Goal: Task Accomplishment & Management: Complete application form

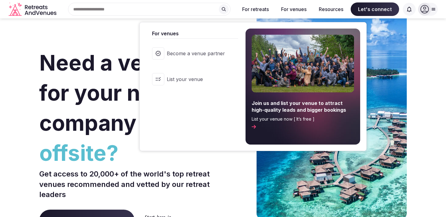
click at [291, 8] on button "For venues" at bounding box center [293, 8] width 35 height 13
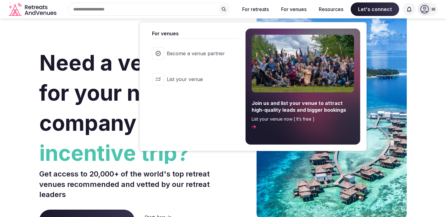
click at [215, 56] on span "Become a venue partner" at bounding box center [196, 53] width 58 height 7
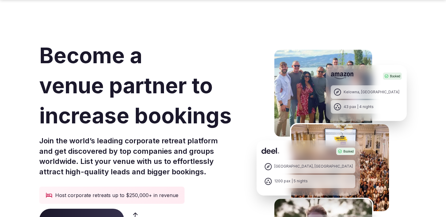
scroll to position [27, 0]
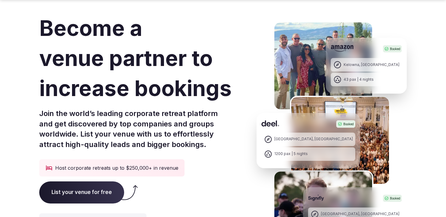
click at [105, 191] on span "List your venue for free" at bounding box center [81, 192] width 85 height 22
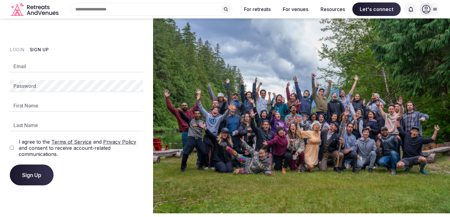
click at [64, 64] on input "Email" at bounding box center [77, 66] width 134 height 12
type input "**********"
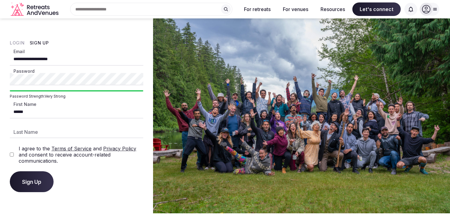
type input "******"
type input "*****"
click at [50, 181] on button "Sign Up" at bounding box center [32, 181] width 44 height 21
click at [299, 44] on img at bounding box center [301, 115] width 297 height 195
click at [89, 168] on div "**********" at bounding box center [77, 122] width 134 height 138
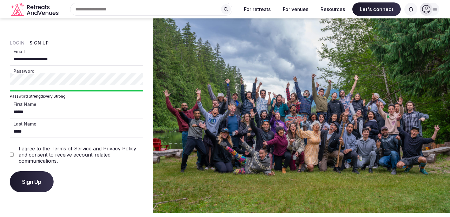
click at [33, 186] on button "Sign Up" at bounding box center [32, 181] width 44 height 21
click at [425, 13] on icon at bounding box center [426, 9] width 8 height 8
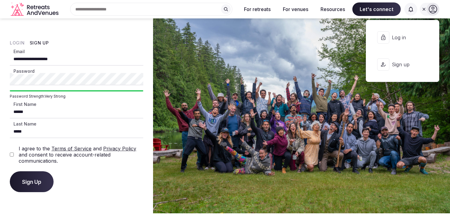
click at [404, 37] on span "Log in" at bounding box center [406, 37] width 29 height 7
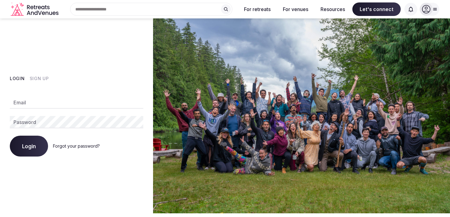
click at [69, 106] on input "Email" at bounding box center [77, 102] width 134 height 12
type input "**********"
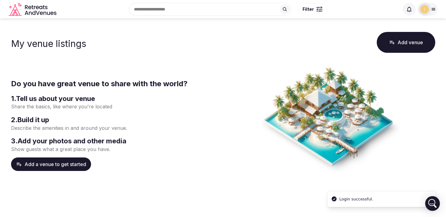
click at [66, 161] on button "Add a venue to get started" at bounding box center [51, 163] width 80 height 13
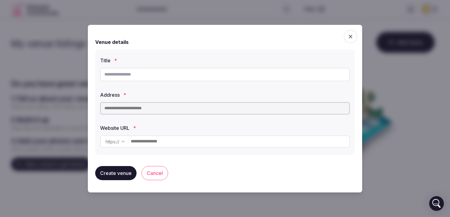
click at [148, 72] on input "text" at bounding box center [225, 74] width 250 height 13
type input "**********"
click at [151, 105] on input "text" at bounding box center [225, 108] width 250 height 12
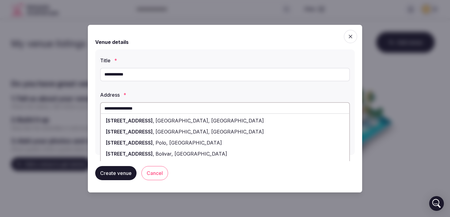
click at [162, 117] on div "[STREET_ADDRESS]" at bounding box center [225, 120] width 249 height 11
type input "**********"
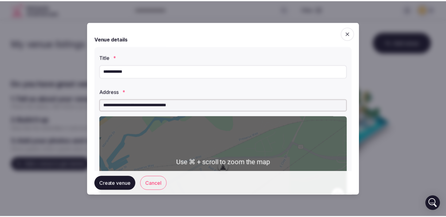
scroll to position [91, 0]
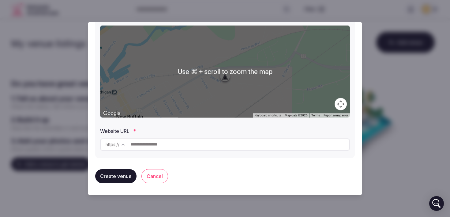
click at [151, 144] on input "text" at bounding box center [240, 144] width 219 height 12
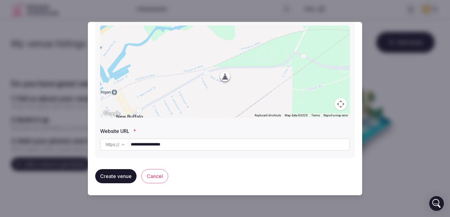
type input "**********"
click at [112, 179] on button "Create venue" at bounding box center [115, 176] width 41 height 14
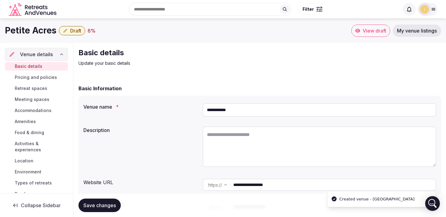
click at [257, 146] on textarea at bounding box center [318, 146] width 233 height 40
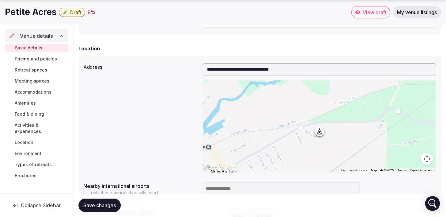
scroll to position [263, 0]
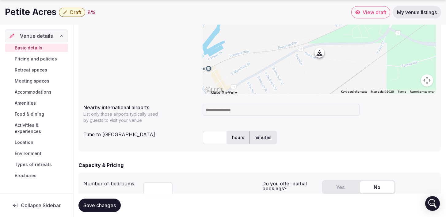
click at [244, 110] on input at bounding box center [280, 110] width 157 height 12
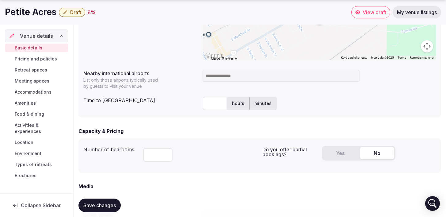
scroll to position [365, 0]
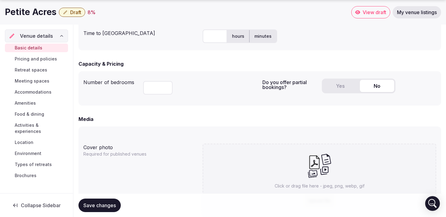
click at [163, 85] on input "number" at bounding box center [157, 87] width 29 height 13
click at [330, 81] on button "Yes" at bounding box center [340, 86] width 34 height 12
click at [365, 85] on button "No" at bounding box center [377, 86] width 34 height 12
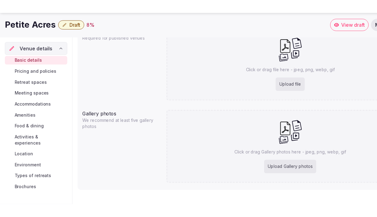
scroll to position [588, 0]
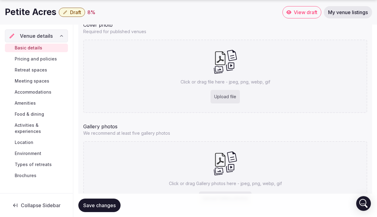
click at [229, 92] on div "Upload file" at bounding box center [225, 96] width 29 height 13
type input "**********"
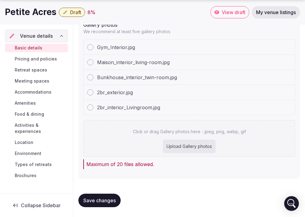
scroll to position [674, 0]
click at [104, 199] on span "Save changes" at bounding box center [99, 200] width 32 height 6
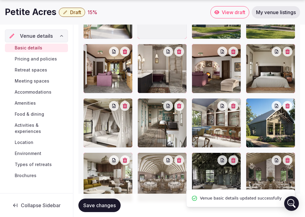
scroll to position [1012, 0]
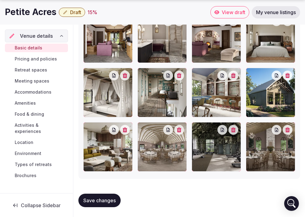
click at [51, 59] on span "Pricing and policies" at bounding box center [36, 59] width 42 height 6
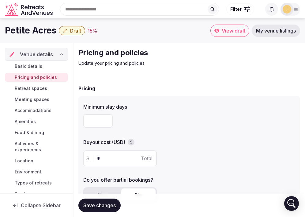
click at [42, 68] on link "Basic details" at bounding box center [36, 66] width 63 height 9
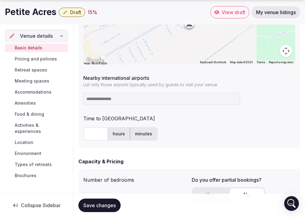
scroll to position [362, 0]
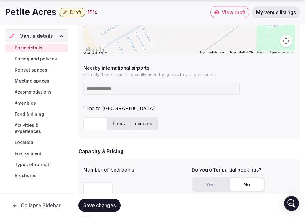
click at [130, 87] on input at bounding box center [161, 88] width 157 height 12
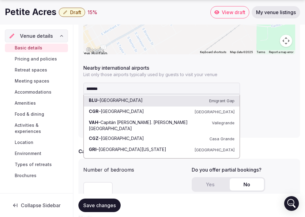
type input "********"
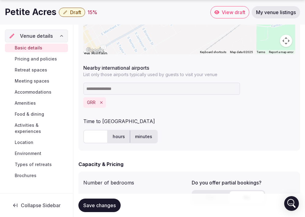
click at [153, 95] on div "GRR" at bounding box center [189, 94] width 212 height 25
click at [153, 91] on input at bounding box center [161, 88] width 157 height 12
type input "*"
click at [118, 92] on input "*****" at bounding box center [161, 88] width 157 height 12
type input "*"
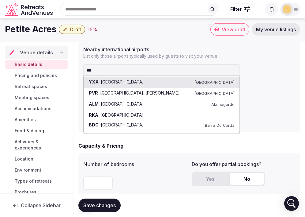
scroll to position [380, 0]
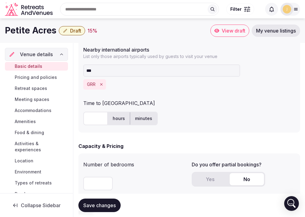
click at [278, 107] on div "Time to international airport hours minutes" at bounding box center [189, 112] width 212 height 31
click at [93, 72] on input "***" at bounding box center [161, 70] width 157 height 12
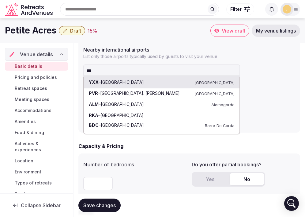
click at [93, 72] on input "***" at bounding box center [161, 70] width 157 height 12
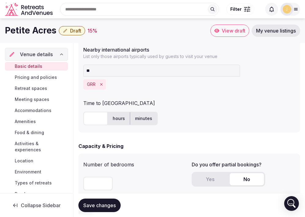
type input "*"
click at [101, 123] on input "text" at bounding box center [95, 118] width 25 height 13
type input "**"
click at [164, 104] on div "Time to [GEOGRAPHIC_DATA]" at bounding box center [189, 102] width 212 height 10
click at [109, 72] on input at bounding box center [161, 70] width 157 height 12
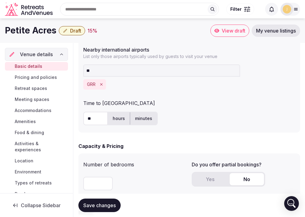
type input "***"
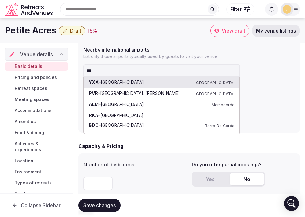
click at [107, 68] on input "***" at bounding box center [161, 70] width 157 height 12
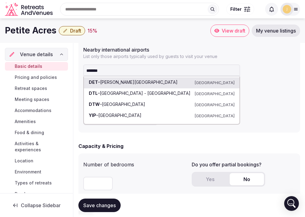
click at [119, 70] on input "*******" at bounding box center [161, 70] width 157 height 12
type input "*******"
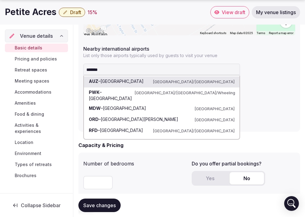
scroll to position [381, 0]
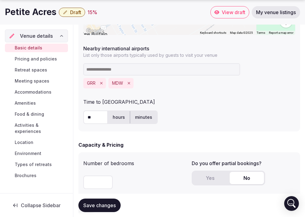
click at [128, 70] on input at bounding box center [161, 69] width 157 height 12
type input "*******"
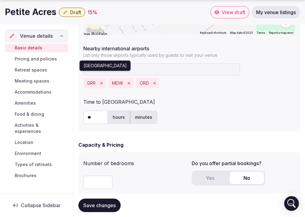
click at [122, 69] on p "[GEOGRAPHIC_DATA]" at bounding box center [105, 65] width 43 height 6
click at [197, 72] on input at bounding box center [161, 69] width 157 height 12
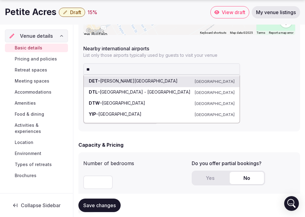
type input "*"
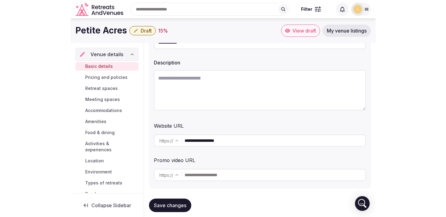
scroll to position [48, 0]
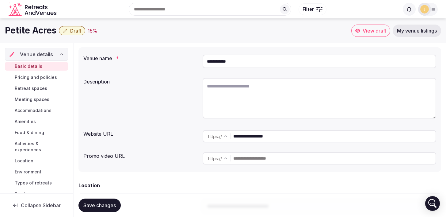
click at [272, 91] on textarea at bounding box center [318, 98] width 233 height 40
paste textarea "**********"
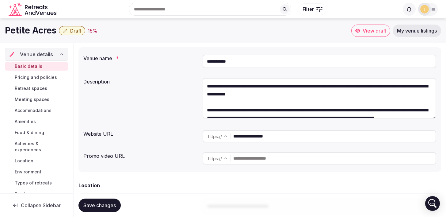
scroll to position [130, 0]
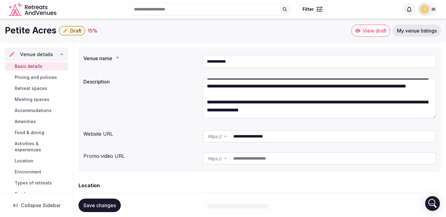
type textarea "**********"
click at [93, 208] on span "Save changes" at bounding box center [99, 205] width 32 height 6
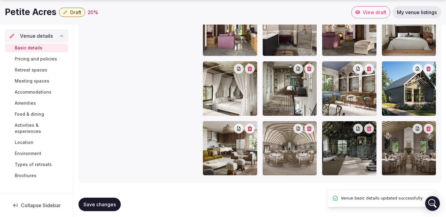
scroll to position [828, 0]
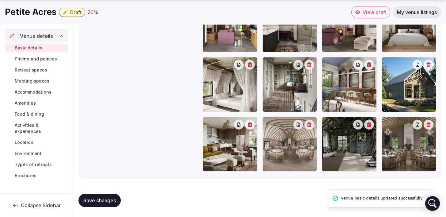
click at [44, 59] on span "Pricing and policies" at bounding box center [36, 59] width 42 height 6
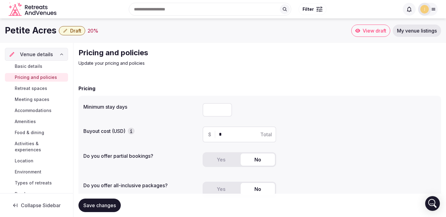
click at [219, 107] on input "number" at bounding box center [216, 109] width 29 height 13
type input "*"
drag, startPoint x: 238, startPoint y: 133, endPoint x: 209, endPoint y: 132, distance: 29.7
click at [209, 132] on div "$ * Total" at bounding box center [239, 134] width 74 height 16
click at [133, 131] on icon "button" at bounding box center [131, 131] width 6 height 6
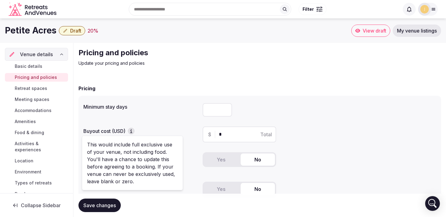
click at [157, 119] on div "Minimum stay days * Buyout cost (USD) $ * Total Do you offer partial bookings? …" at bounding box center [259, 152] width 362 height 113
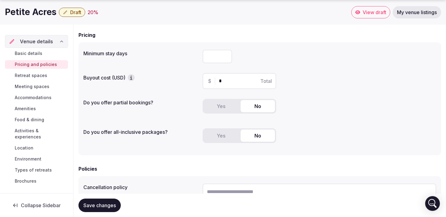
scroll to position [54, 0]
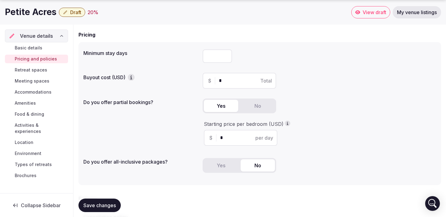
click at [217, 110] on button "Yes" at bounding box center [221, 106] width 34 height 12
click at [252, 108] on button "No" at bounding box center [257, 106] width 34 height 12
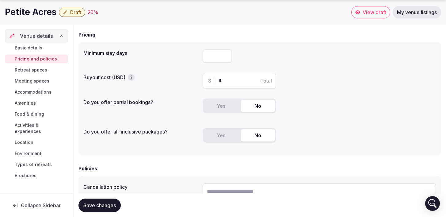
click at [231, 136] on button "Yes" at bounding box center [221, 135] width 34 height 12
click at [255, 133] on button "No" at bounding box center [257, 135] width 34 height 12
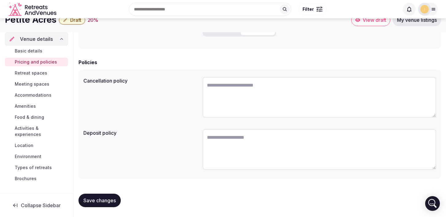
scroll to position [49, 0]
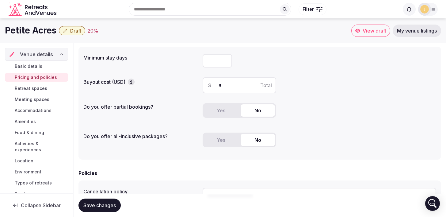
click at [27, 85] on link "Retreat spaces" at bounding box center [36, 88] width 63 height 9
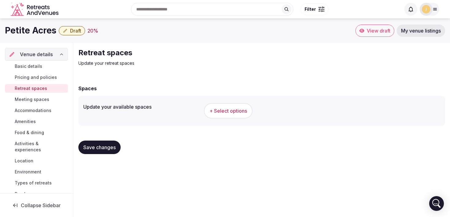
click at [222, 113] on span "+ Select options" at bounding box center [229, 110] width 38 height 7
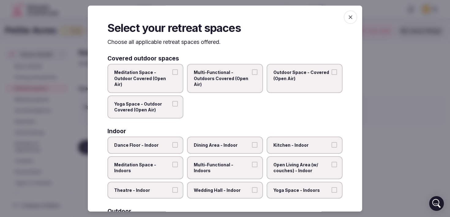
click at [172, 70] on button "Meditation Space - Outdoor Covered (Open Air)" at bounding box center [175, 72] width 6 height 6
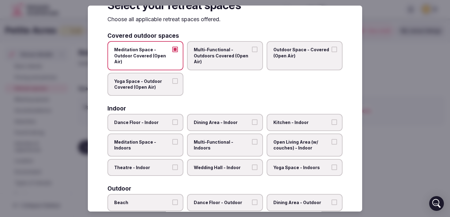
scroll to position [28, 0]
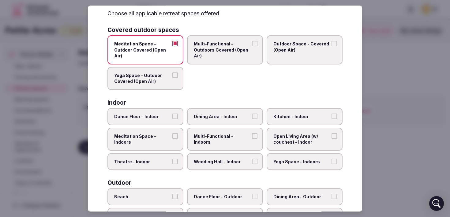
click at [145, 118] on span "Dance Floor - Indoor" at bounding box center [142, 116] width 56 height 6
click at [172, 118] on button "Dance Floor - Indoor" at bounding box center [175, 116] width 6 height 6
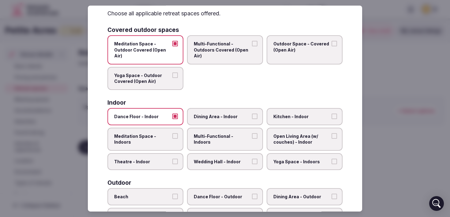
click at [225, 117] on span "Dining Area - Indoor" at bounding box center [222, 116] width 56 height 6
click at [252, 117] on button "Dining Area - Indoor" at bounding box center [255, 116] width 6 height 6
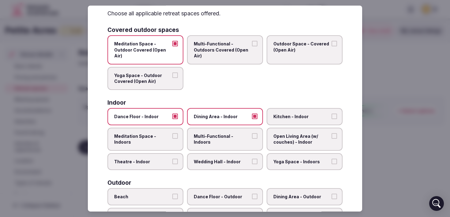
click at [296, 117] on span "Kitchen - Indoor" at bounding box center [302, 116] width 56 height 6
click at [332, 117] on button "Kitchen - Indoor" at bounding box center [335, 116] width 6 height 6
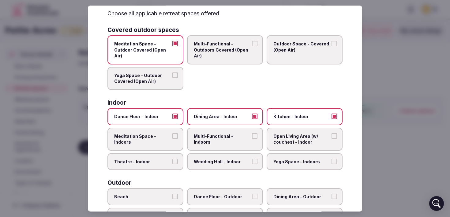
click at [297, 146] on label "Open Living Area (w/ couches) - Indoor" at bounding box center [305, 138] width 76 height 23
click at [332, 138] on button "Open Living Area (w/ couches) - Indoor" at bounding box center [335, 136] width 6 height 6
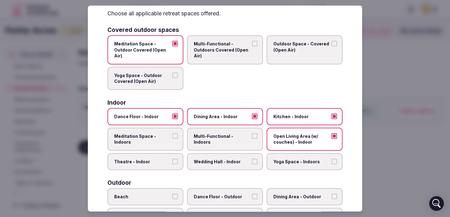
click at [233, 149] on label "Multi-Functional - Indoors" at bounding box center [225, 138] width 76 height 23
click at [252, 138] on button "Multi-Functional - Indoors" at bounding box center [255, 136] width 6 height 6
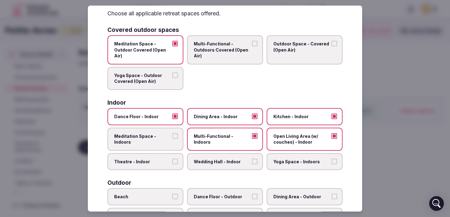
click at [152, 140] on span "Meditation Space - Indoors" at bounding box center [142, 139] width 56 height 12
click at [172, 138] on button "Meditation Space - Indoors" at bounding box center [175, 136] width 6 height 6
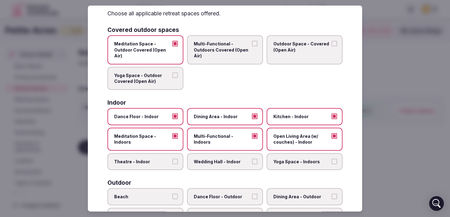
click at [209, 164] on label "Wedding Hall - Indoor" at bounding box center [225, 161] width 76 height 17
click at [252, 164] on button "Wedding Hall - Indoor" at bounding box center [255, 161] width 6 height 6
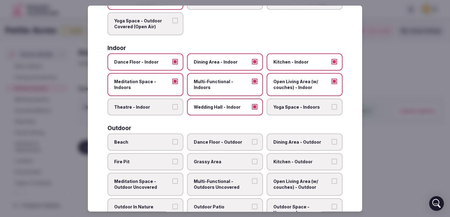
click at [303, 103] on label "Yoga Space - Indoors" at bounding box center [305, 106] width 76 height 17
click at [332, 104] on button "Yoga Space - Indoors" at bounding box center [335, 107] width 6 height 6
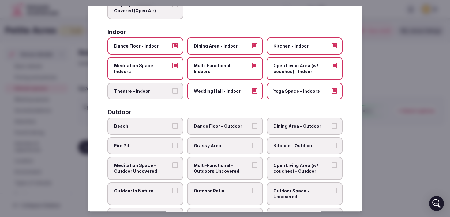
scroll to position [134, 0]
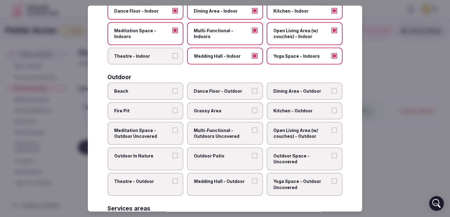
click at [160, 110] on span "Fire Pit" at bounding box center [142, 111] width 56 height 6
click at [172, 110] on button "Fire Pit" at bounding box center [175, 111] width 6 height 6
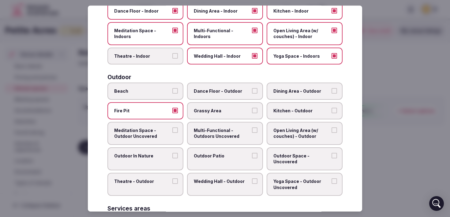
click at [210, 111] on span "Grassy Area" at bounding box center [222, 111] width 56 height 6
click at [252, 111] on button "Grassy Area" at bounding box center [255, 111] width 6 height 6
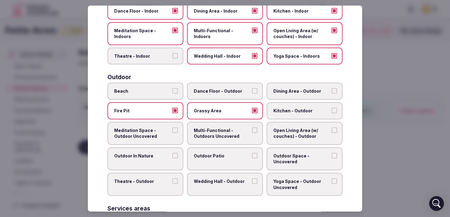
click at [202, 139] on label "Multi-Functional - Outdoors Uncovered" at bounding box center [225, 133] width 76 height 23
click at [252, 133] on button "Multi-Functional - Outdoors Uncovered" at bounding box center [255, 130] width 6 height 6
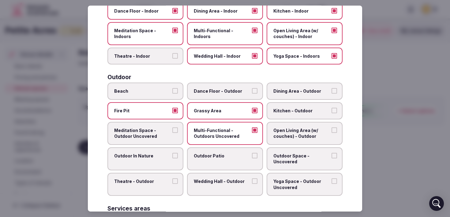
click at [124, 137] on span "Meditation Space - Outdoor Uncovered" at bounding box center [142, 133] width 56 height 12
click at [172, 133] on button "Meditation Space - Outdoor Uncovered" at bounding box center [175, 130] width 6 height 6
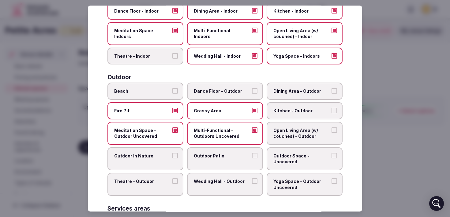
click at [153, 159] on label "Outdoor In Nature" at bounding box center [146, 158] width 76 height 23
click at [172, 158] on button "Outdoor In Nature" at bounding box center [175, 156] width 6 height 6
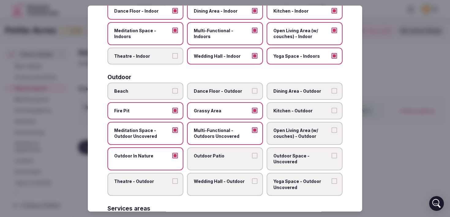
click at [205, 161] on label "Outdoor Patio" at bounding box center [225, 158] width 76 height 23
click at [252, 158] on button "Outdoor Patio" at bounding box center [255, 156] width 6 height 6
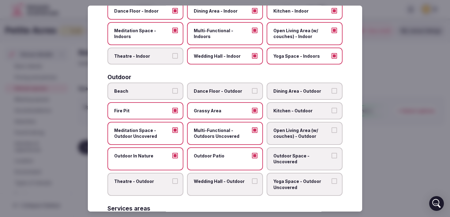
click at [318, 156] on span "Outdoor Space - Uncovered" at bounding box center [302, 159] width 56 height 12
click at [332, 156] on button "Outdoor Space - Uncovered" at bounding box center [335, 156] width 6 height 6
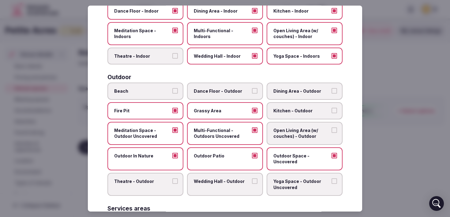
click at [305, 186] on span "Yoga Space - Outdoor Uncovered" at bounding box center [302, 184] width 56 height 12
click at [332, 183] on button "Yoga Space - Outdoor Uncovered" at bounding box center [335, 181] width 6 height 6
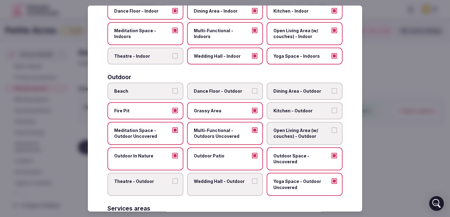
click at [210, 187] on label "Wedding Hall - Outdoor" at bounding box center [225, 183] width 76 height 23
click at [252, 183] on button "Wedding Hall - Outdoor" at bounding box center [255, 181] width 6 height 6
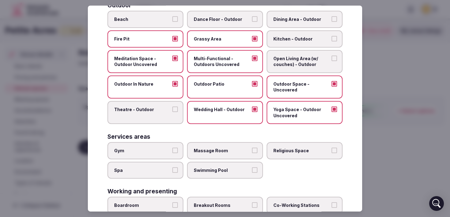
scroll to position [230, 0]
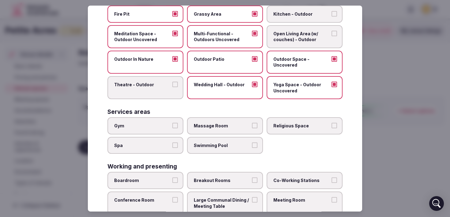
click at [152, 123] on span "Gym" at bounding box center [142, 126] width 56 height 6
click at [172, 123] on button "Gym" at bounding box center [175, 126] width 6 height 6
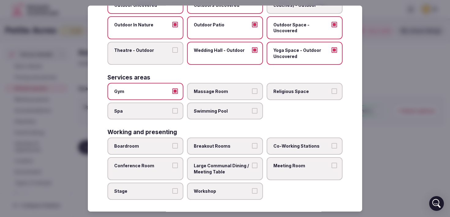
scroll to position [268, 0]
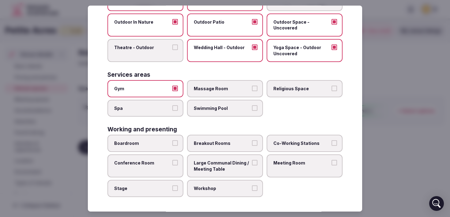
click at [210, 144] on span "Breakout Rooms" at bounding box center [222, 143] width 56 height 6
click at [252, 144] on button "Breakout Rooms" at bounding box center [255, 143] width 6 height 6
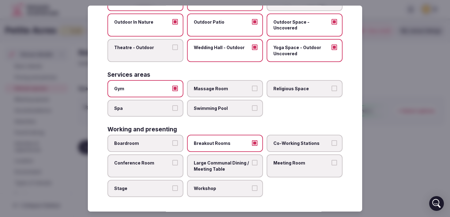
click at [201, 191] on label "Workshop" at bounding box center [225, 188] width 76 height 17
click at [252, 191] on button "Workshop" at bounding box center [255, 188] width 6 height 6
click at [210, 168] on span "Large Communal Dining / Meeting Table" at bounding box center [222, 166] width 56 height 12
click at [252, 165] on button "Large Communal Dining / Meeting Table" at bounding box center [255, 163] width 6 height 6
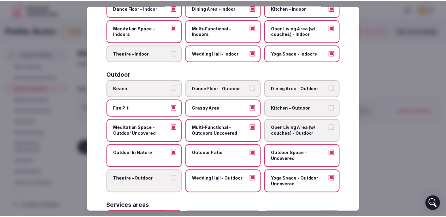
scroll to position [0, 0]
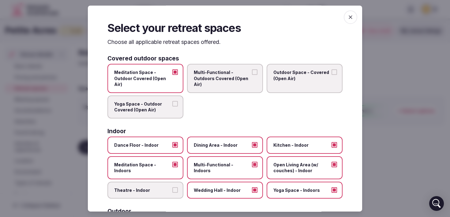
click at [349, 18] on icon "button" at bounding box center [351, 17] width 6 height 6
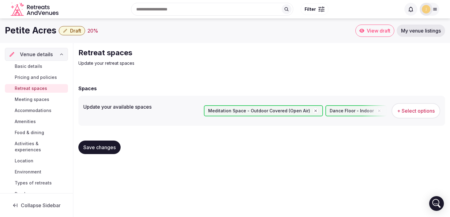
click at [107, 147] on span "Save changes" at bounding box center [99, 147] width 32 height 6
click at [24, 99] on span "Meeting spaces" at bounding box center [32, 99] width 35 height 6
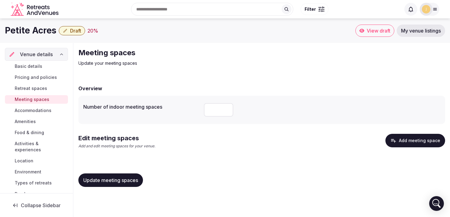
click at [222, 108] on input "number" at bounding box center [218, 109] width 29 height 13
type input "*"
click at [416, 131] on div "Overview Number of indoor meeting spaces * Edit meeting spaces Add and edit mee…" at bounding box center [261, 134] width 367 height 113
click at [415, 134] on button "Add meeting space" at bounding box center [416, 140] width 60 height 13
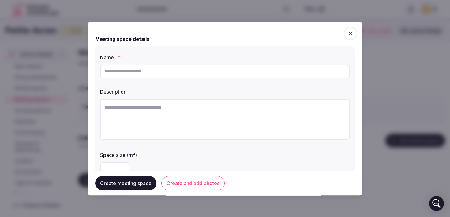
click at [143, 76] on input "text" at bounding box center [225, 71] width 250 height 13
click at [74, 110] on div at bounding box center [225, 108] width 450 height 217
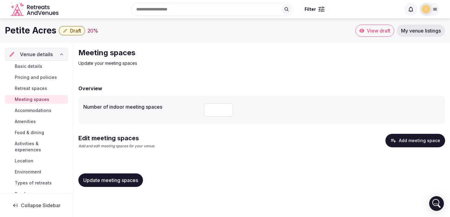
click at [93, 175] on button "Update meeting spaces" at bounding box center [110, 179] width 65 height 13
click at [40, 109] on span "Accommodations" at bounding box center [33, 110] width 37 height 6
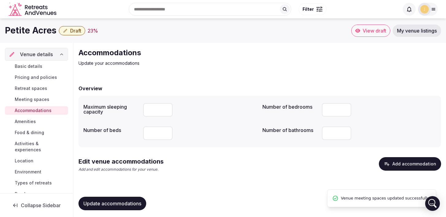
click at [161, 115] on input "number" at bounding box center [157, 109] width 29 height 13
type input "**"
click at [331, 129] on input "number" at bounding box center [336, 132] width 29 height 13
click at [335, 113] on input "number" at bounding box center [336, 109] width 29 height 13
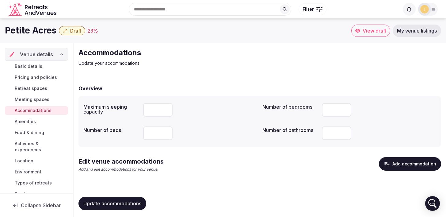
type input "**"
click at [343, 134] on input "**" at bounding box center [336, 132] width 29 height 13
click at [337, 110] on input "number" at bounding box center [336, 109] width 29 height 13
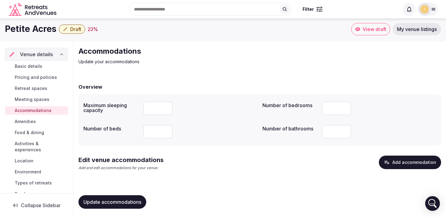
scroll to position [3, 0]
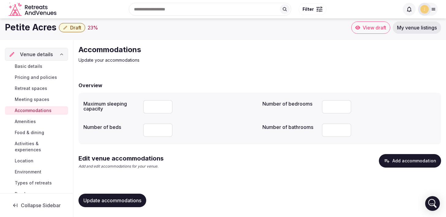
type input "**"
click at [399, 163] on button "Add accommodation" at bounding box center [410, 160] width 62 height 13
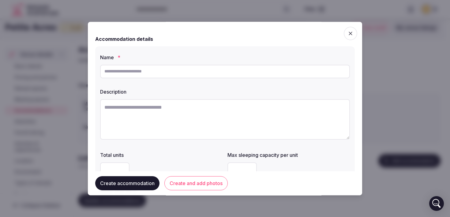
click at [163, 70] on input "text" at bounding box center [225, 71] width 250 height 13
click at [348, 31] on icon "button" at bounding box center [351, 33] width 6 height 6
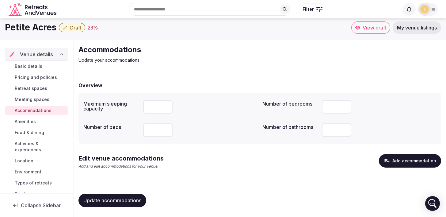
click at [96, 197] on span "Update accommodations" at bounding box center [112, 200] width 58 height 6
click at [48, 122] on link "Amenities" at bounding box center [36, 121] width 63 height 9
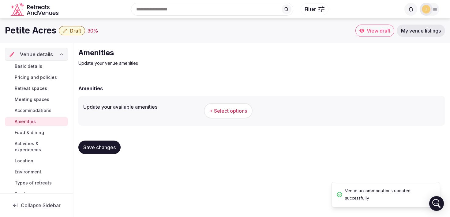
click at [229, 115] on button "+ Select options" at bounding box center [228, 110] width 49 height 15
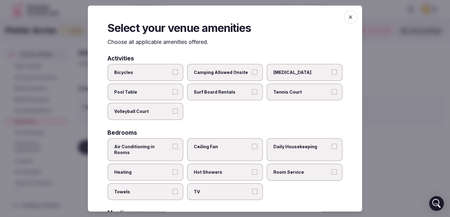
click at [296, 75] on span "[MEDICAL_DATA]" at bounding box center [302, 72] width 56 height 6
click at [332, 75] on button "[MEDICAL_DATA]" at bounding box center [335, 72] width 6 height 6
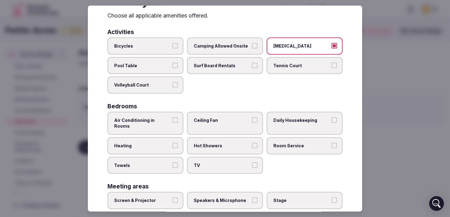
scroll to position [32, 0]
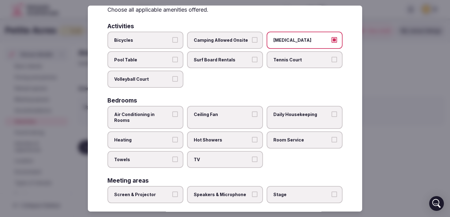
click at [142, 119] on label "Air Conditioning in Rooms" at bounding box center [146, 117] width 76 height 23
click at [172, 117] on button "Air Conditioning in Rooms" at bounding box center [175, 114] width 6 height 6
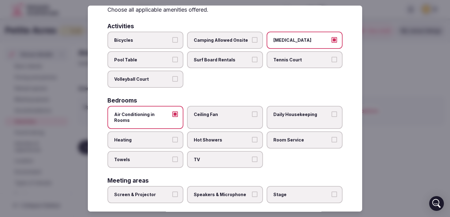
click at [213, 139] on label "Hot Showers" at bounding box center [225, 139] width 76 height 17
click at [252, 139] on button "Hot Showers" at bounding box center [255, 140] width 6 height 6
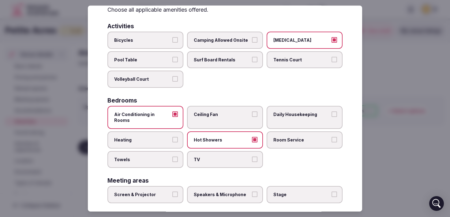
click at [158, 139] on label "Heating" at bounding box center [146, 139] width 76 height 17
click at [172, 139] on button "Heating" at bounding box center [175, 140] width 6 height 6
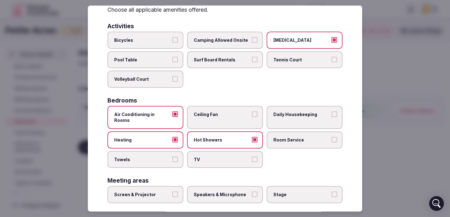
click at [163, 156] on span "Towels" at bounding box center [142, 159] width 56 height 6
click at [172, 156] on button "Towels" at bounding box center [175, 159] width 6 height 6
click at [198, 156] on span "TV" at bounding box center [222, 159] width 56 height 6
click at [252, 156] on button "TV" at bounding box center [255, 159] width 6 height 6
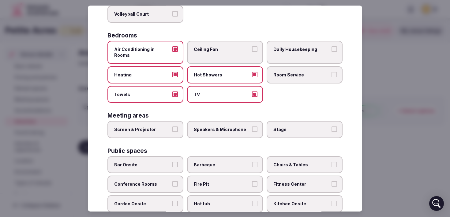
scroll to position [97, 0]
click at [213, 127] on label "Speakers & Microphone" at bounding box center [225, 129] width 76 height 17
click at [252, 127] on button "Speakers & Microphone" at bounding box center [255, 129] width 6 height 6
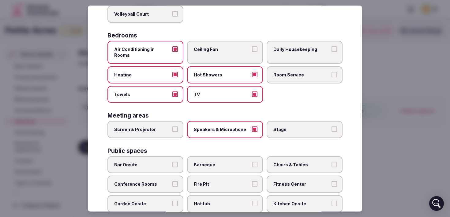
scroll to position [186, 0]
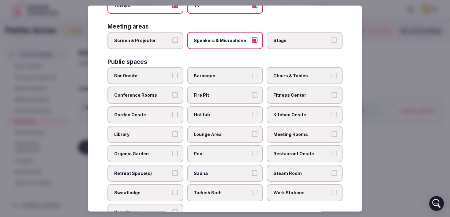
click at [149, 75] on label "Bar Onsite" at bounding box center [146, 75] width 76 height 17
click at [172, 75] on button "Bar Onsite" at bounding box center [175, 76] width 6 height 6
click at [290, 74] on label "Chairs & Tables" at bounding box center [305, 75] width 76 height 17
click at [332, 74] on button "Chairs & Tables" at bounding box center [335, 76] width 6 height 6
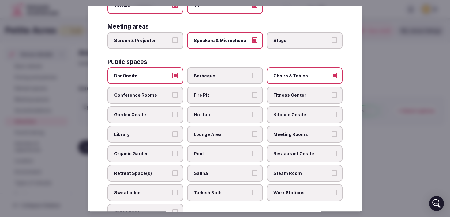
click at [296, 92] on span "Fitness Center" at bounding box center [302, 95] width 56 height 6
click at [332, 92] on button "Fitness Center" at bounding box center [335, 95] width 6 height 6
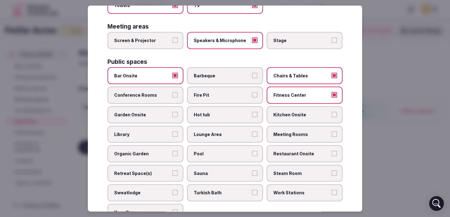
click at [218, 92] on span "Fire Pit" at bounding box center [222, 95] width 56 height 6
click at [252, 92] on button "Fire Pit" at bounding box center [255, 95] width 6 height 6
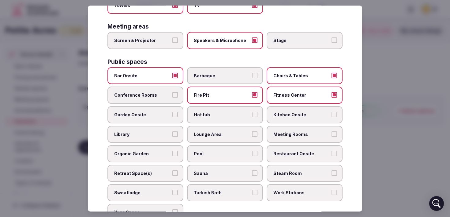
click at [160, 115] on label "Garden Onsite" at bounding box center [146, 114] width 76 height 17
click at [172, 115] on button "Garden Onsite" at bounding box center [175, 115] width 6 height 6
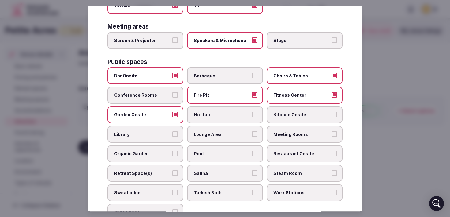
click at [272, 113] on label "Kitchen Onsite" at bounding box center [305, 114] width 76 height 17
click at [332, 113] on button "Kitchen Onsite" at bounding box center [335, 115] width 6 height 6
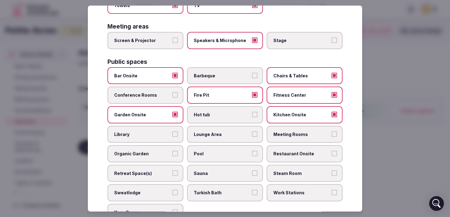
scroll to position [197, 0]
